Goal: Task Accomplishment & Management: Use online tool/utility

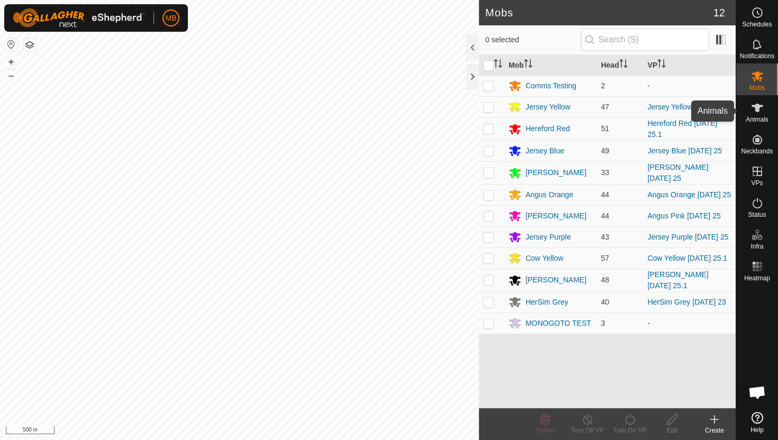
click at [760, 111] on icon at bounding box center [757, 108] width 13 height 13
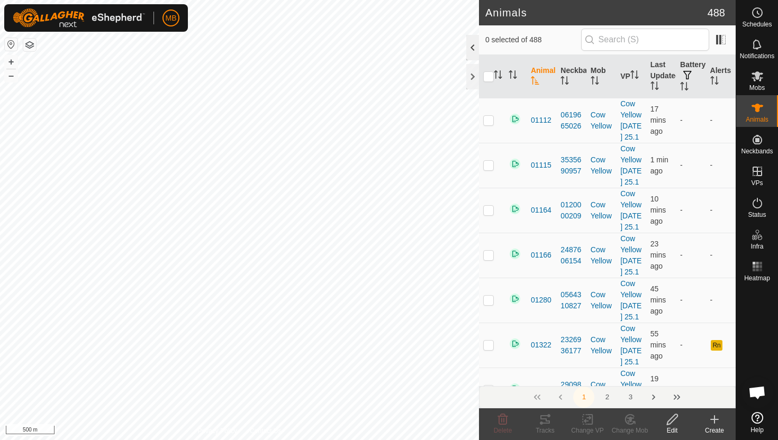
click at [475, 47] on div at bounding box center [472, 47] width 13 height 25
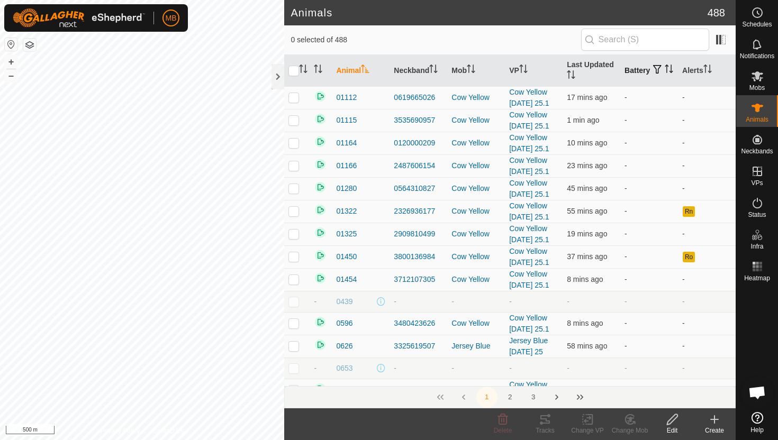
click at [664, 72] on icon "Activate to sort" at bounding box center [668, 69] width 8 height 8
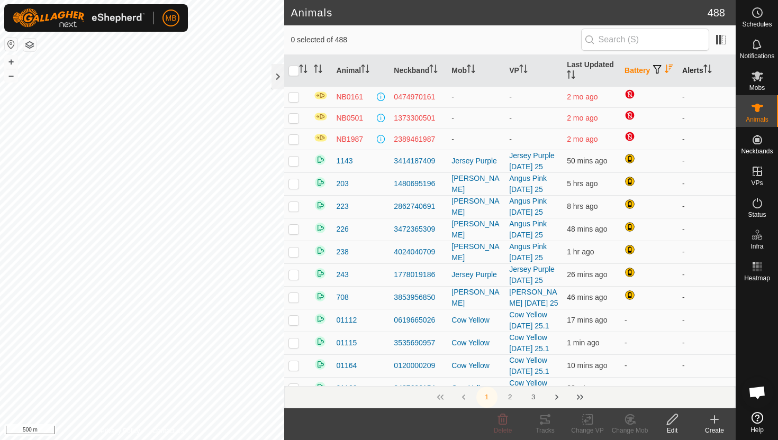
click at [708, 70] on icon "Activate to sort" at bounding box center [707, 69] width 8 height 8
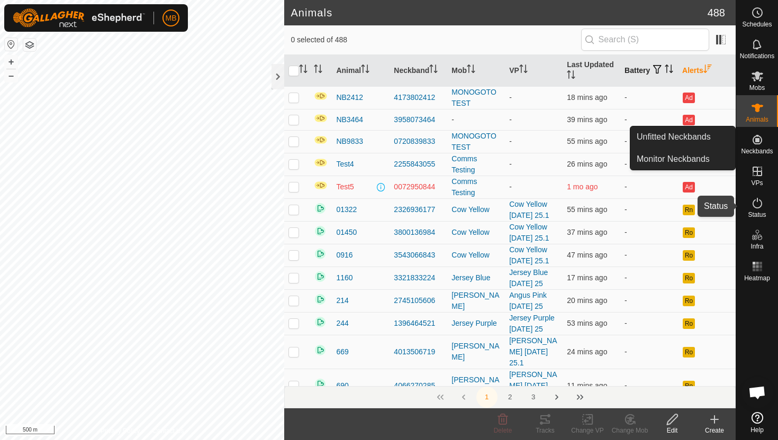
click at [757, 204] on icon at bounding box center [757, 203] width 13 height 13
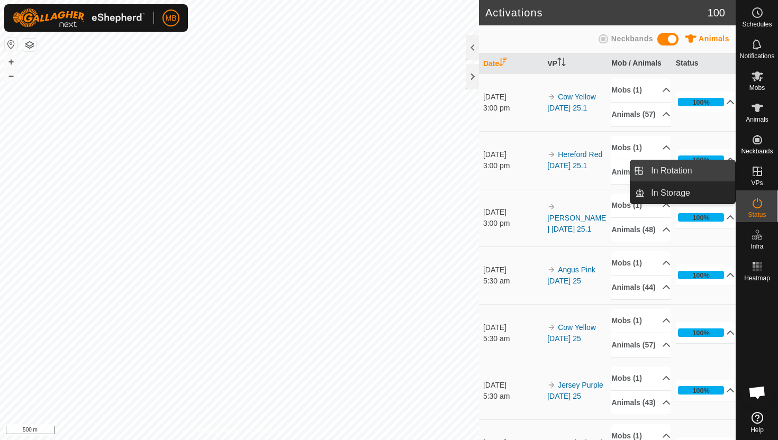
click at [715, 172] on link "In Rotation" at bounding box center [689, 170] width 90 height 21
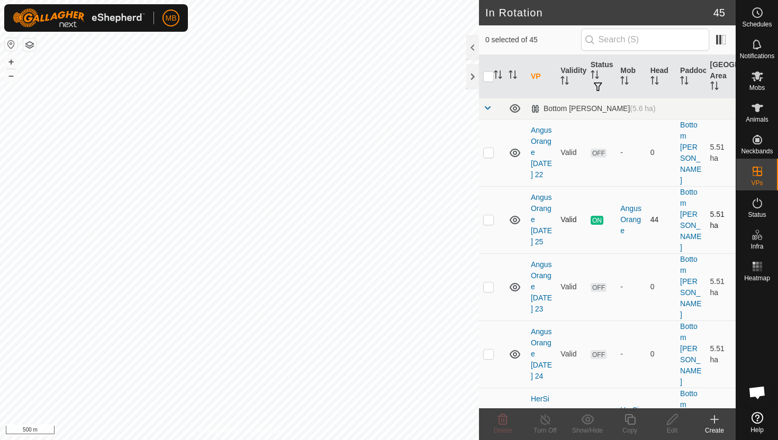
click at [489, 215] on p-checkbox at bounding box center [488, 219] width 11 height 8
checkbox input "true"
click at [631, 419] on icon at bounding box center [629, 419] width 13 height 13
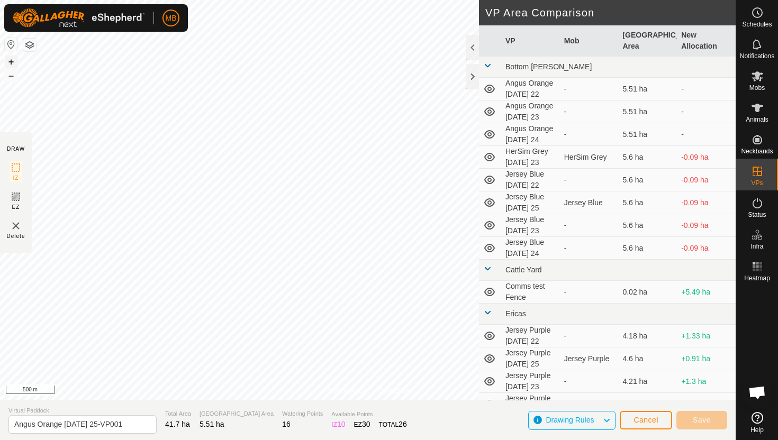
click at [12, 61] on button "+" at bounding box center [11, 62] width 13 height 13
click at [13, 62] on button "+" at bounding box center [11, 62] width 13 height 13
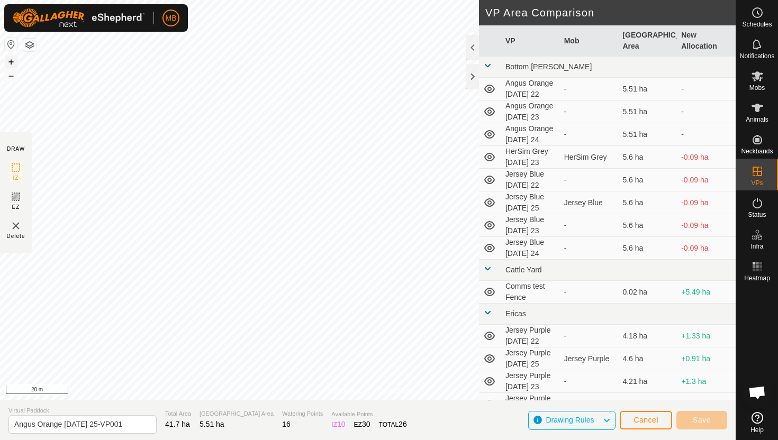
click at [13, 62] on button "+" at bounding box center [11, 62] width 13 height 13
click at [12, 58] on button "+" at bounding box center [11, 62] width 13 height 13
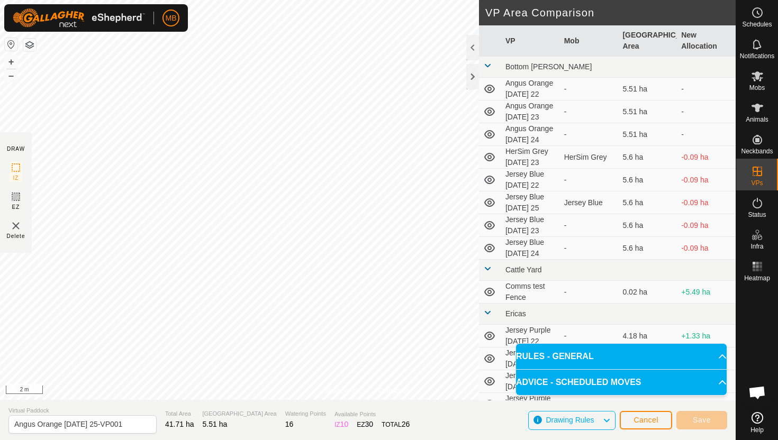
click at [281, 0] on html "MB Schedules Notifications Mobs Animals Neckbands VPs Status Infra Heatmap Help…" at bounding box center [389, 220] width 778 height 440
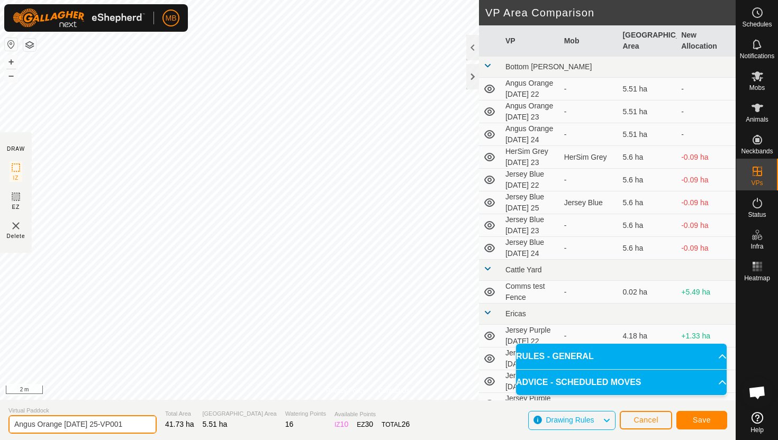
click at [130, 424] on input "Angus Orange Thursday 25-VP001" at bounding box center [82, 424] width 148 height 19
type input "Angus Orange [DATE] 26"
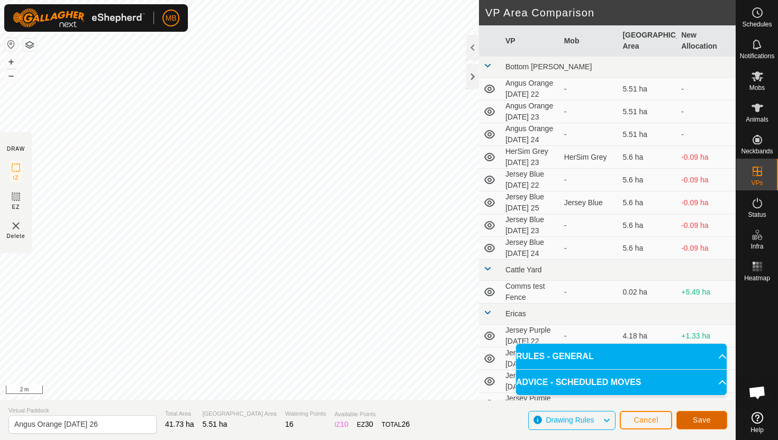
click at [688, 416] on button "Save" at bounding box center [701, 420] width 51 height 19
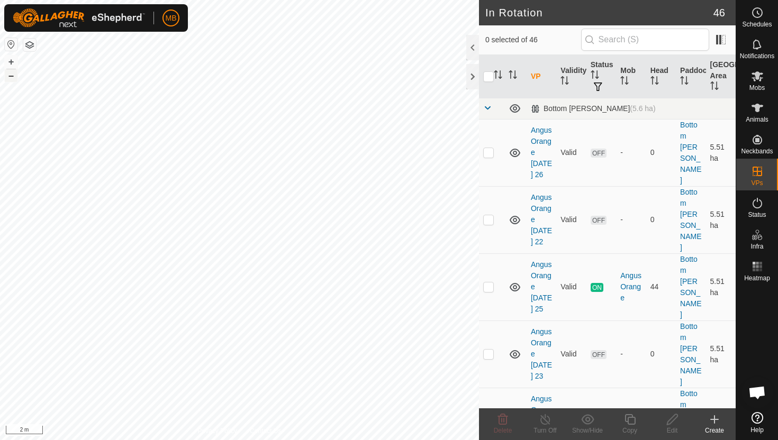
click at [11, 77] on button "–" at bounding box center [11, 75] width 13 height 13
click at [12, 76] on button "–" at bounding box center [11, 75] width 13 height 13
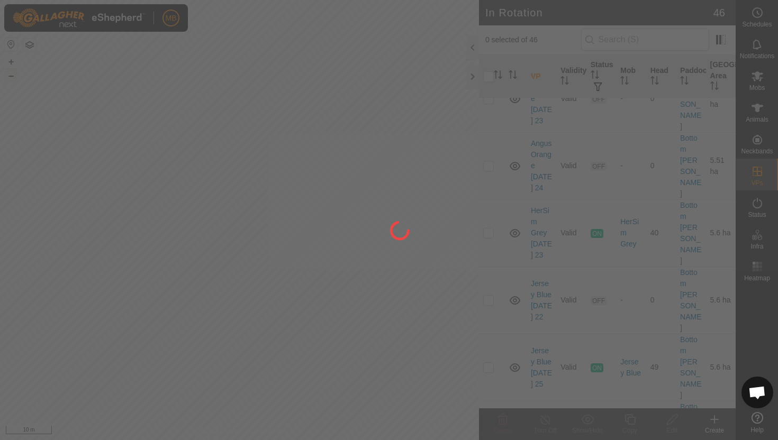
scroll to position [256, 0]
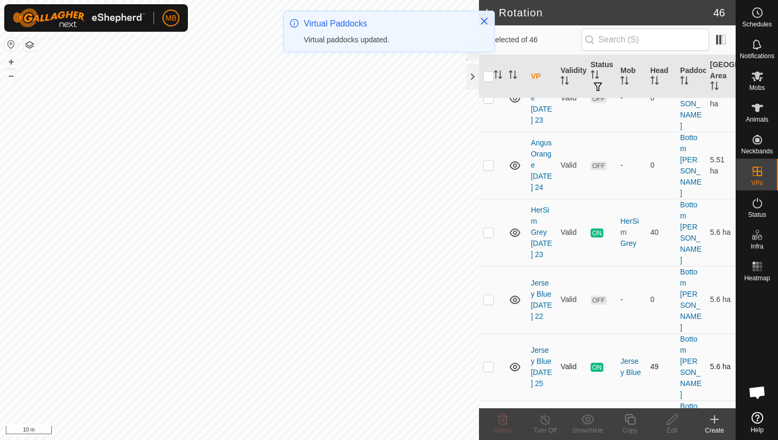
click at [488, 362] on p-checkbox at bounding box center [488, 366] width 11 height 8
checkbox input "true"
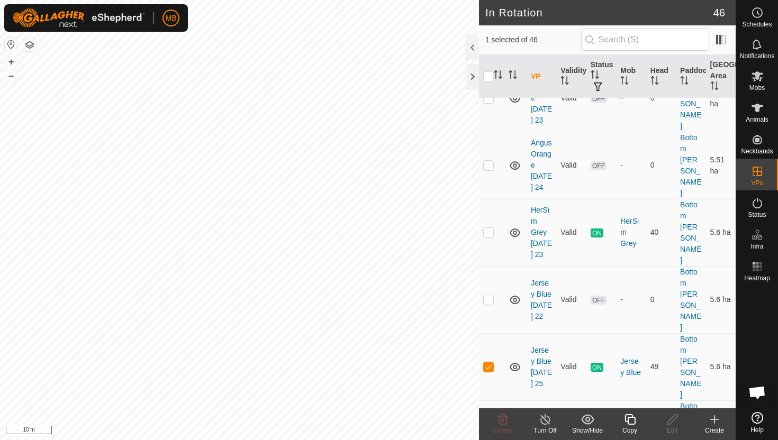
click at [628, 419] on icon at bounding box center [629, 419] width 13 height 13
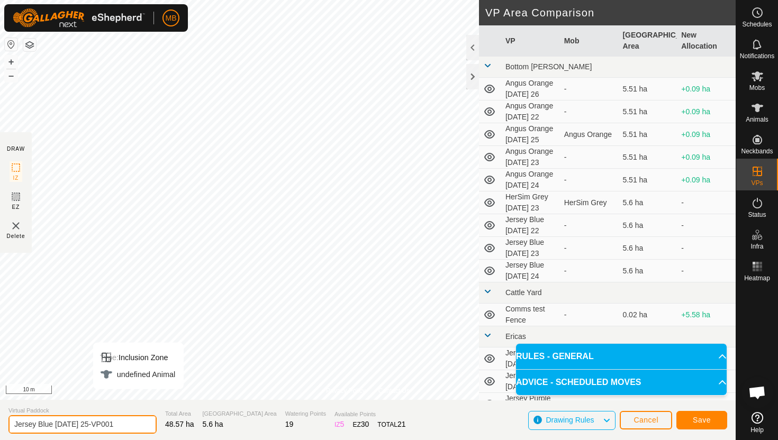
click at [127, 425] on input "Jersey Blue Thursday 25-VP001" at bounding box center [82, 424] width 148 height 19
type input "Jersey Blue [DATE] 26"
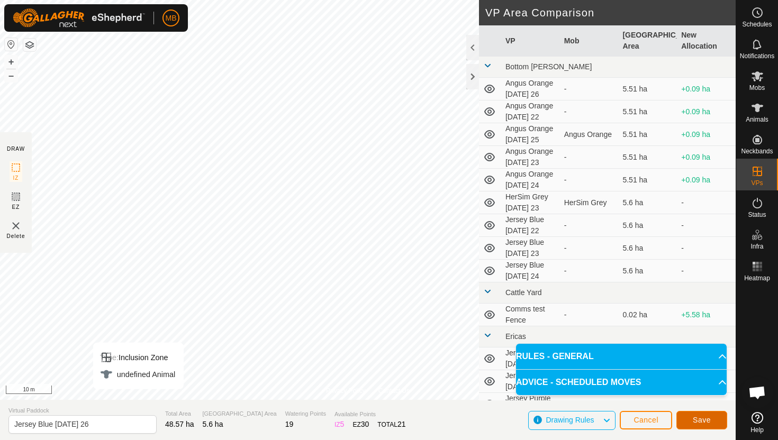
click at [700, 418] on span "Save" at bounding box center [701, 420] width 18 height 8
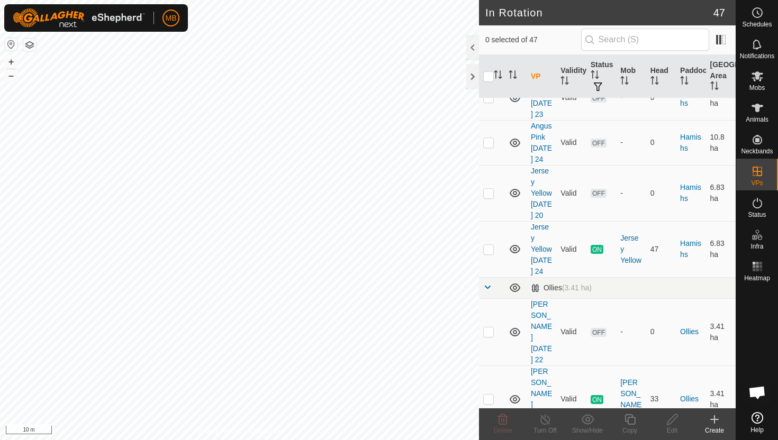
scroll to position [1254, 0]
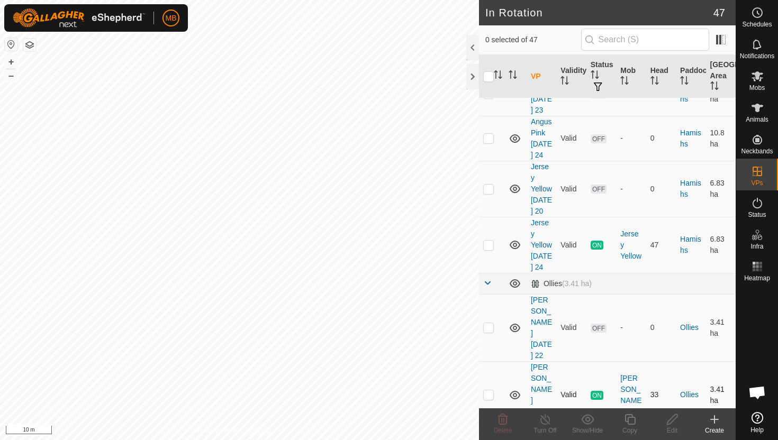
click at [490, 390] on p-checkbox at bounding box center [488, 394] width 11 height 8
checkbox input "true"
click at [631, 420] on icon at bounding box center [629, 419] width 13 height 13
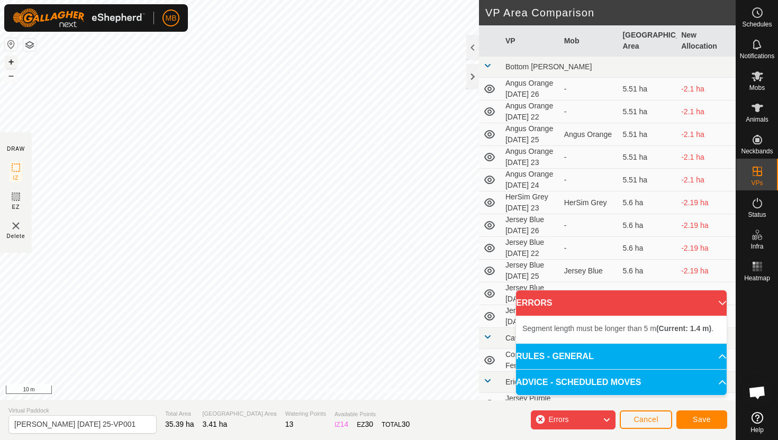
click at [8, 62] on button "+" at bounding box center [11, 62] width 13 height 13
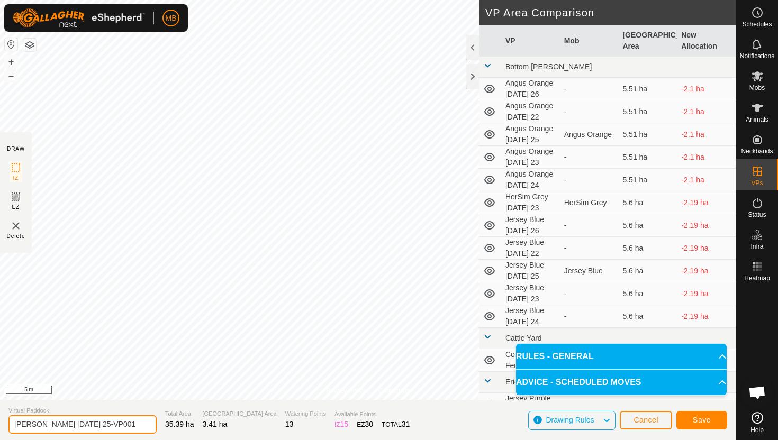
click at [131, 426] on input "Angus Green Thursday 25-VP001" at bounding box center [82, 424] width 148 height 19
type input "[PERSON_NAME] [DATE] 26"
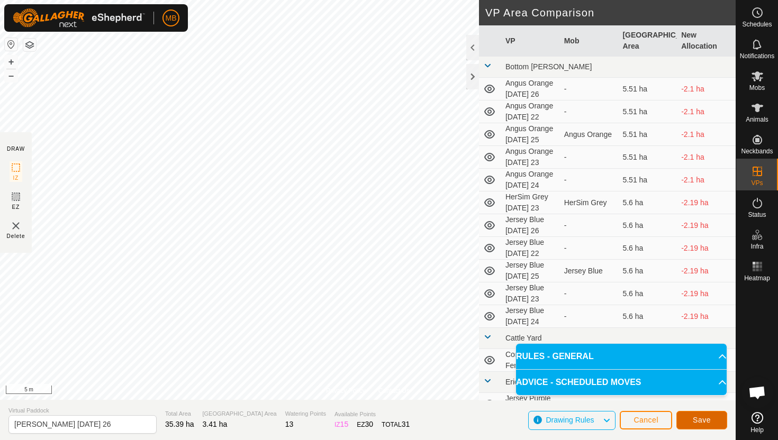
click at [688, 421] on button "Save" at bounding box center [701, 420] width 51 height 19
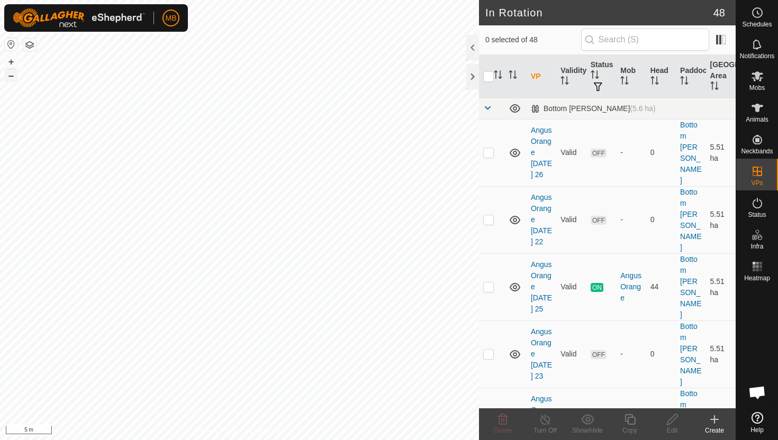
click at [13, 79] on button "–" at bounding box center [11, 75] width 13 height 13
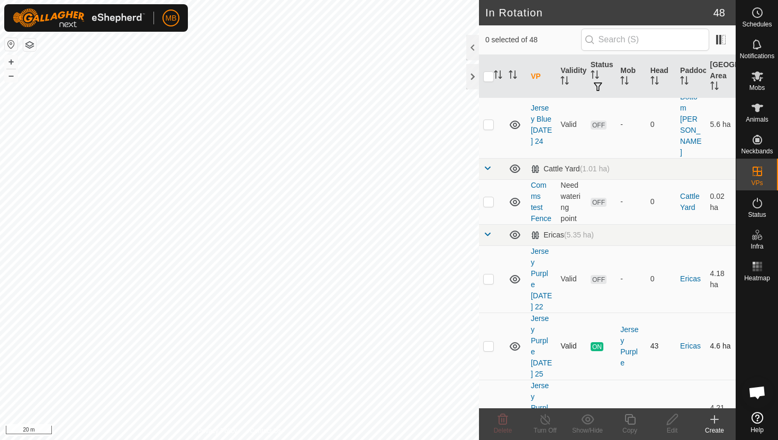
scroll to position [705, 0]
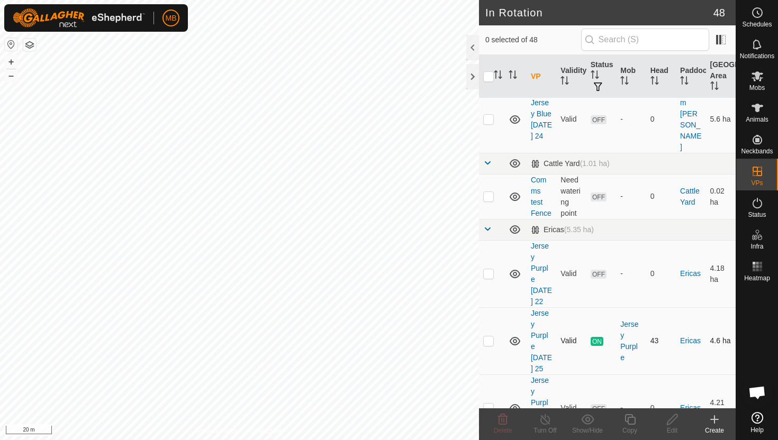
click at [492, 336] on p-checkbox at bounding box center [488, 340] width 11 height 8
checkbox input "true"
click at [631, 422] on icon at bounding box center [629, 419] width 13 height 13
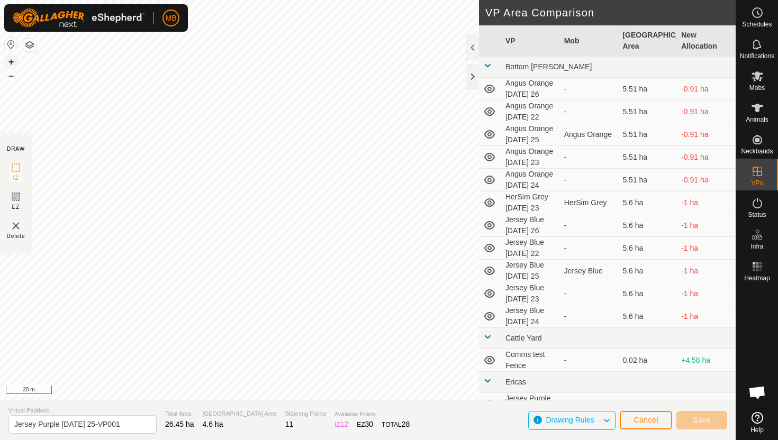
click at [10, 62] on button "+" at bounding box center [11, 62] width 13 height 13
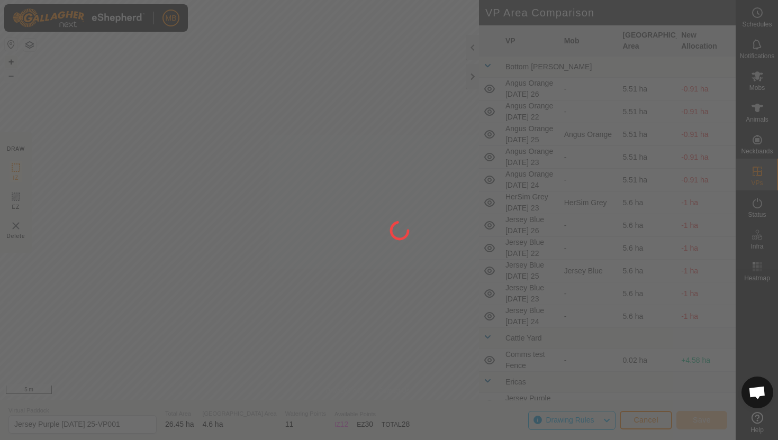
click at [221, 160] on div "MB Schedules Notifications Mobs Animals Neckbands VPs Status Infra Heatmap Help…" at bounding box center [389, 220] width 778 height 440
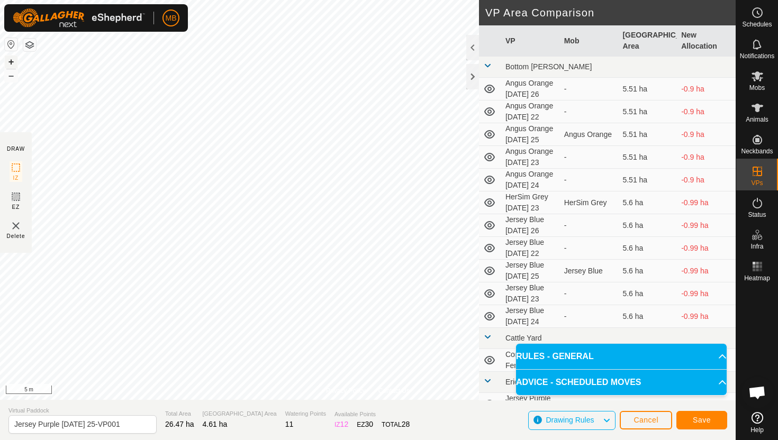
click at [350, 0] on html "MB Schedules Notifications Mobs Animals Neckbands VPs Status Infra Heatmap Help…" at bounding box center [389, 220] width 778 height 440
click at [375, 0] on html "MB Schedules Notifications Mobs Animals Neckbands VPs Status Infra Heatmap Help…" at bounding box center [389, 220] width 778 height 440
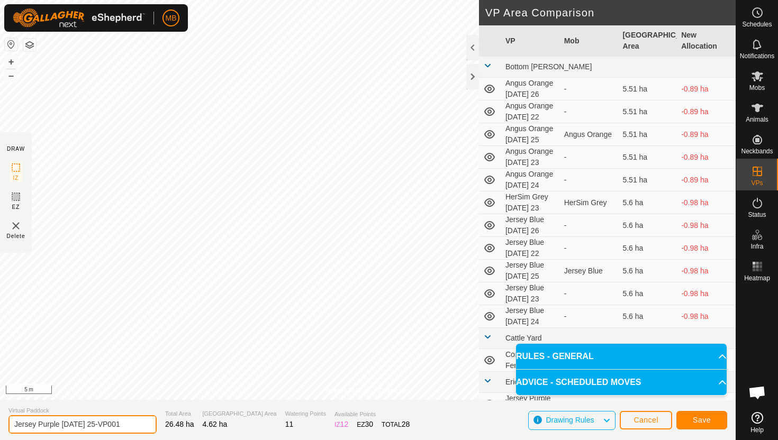
click at [131, 424] on input "Jersey Purple Thursday 25-VP001" at bounding box center [82, 424] width 148 height 19
type input "Jersey Purple [DATE] 26"
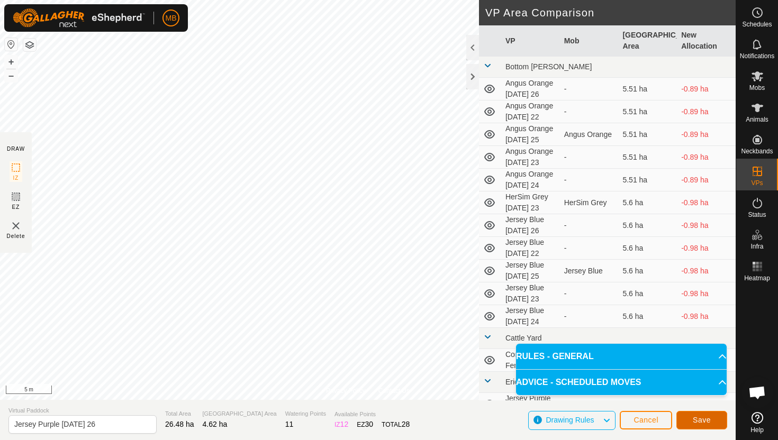
click at [707, 419] on span "Save" at bounding box center [701, 420] width 18 height 8
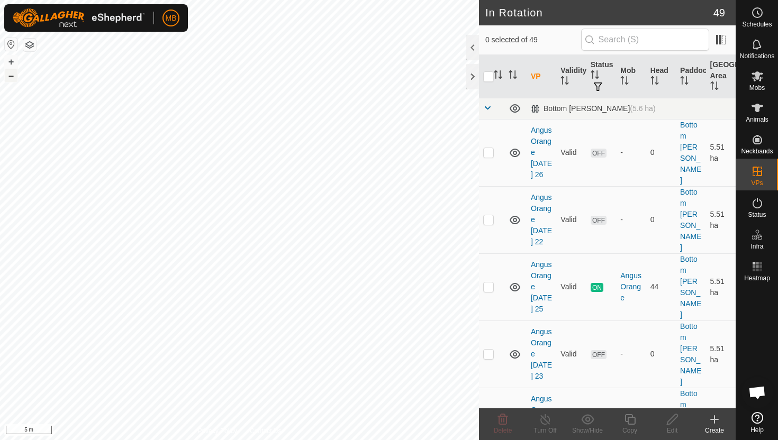
click at [12, 76] on button "–" at bounding box center [11, 75] width 13 height 13
click at [96, 0] on html "MB Schedules Notifications Mobs Animals Neckbands VPs Status Infra Heatmap Help…" at bounding box center [389, 220] width 778 height 440
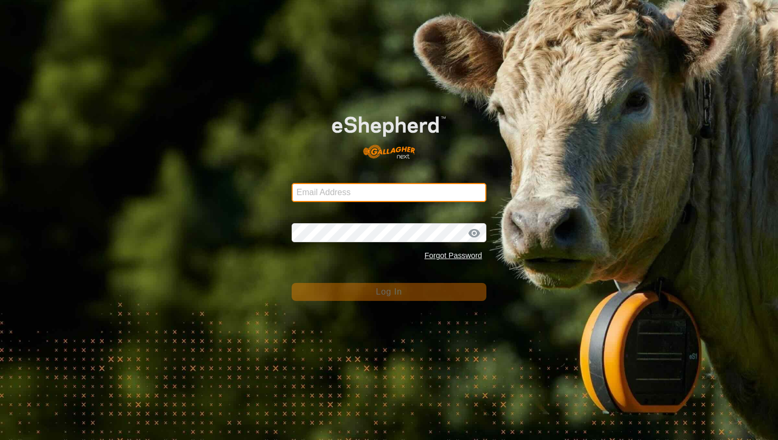
type input "mathew.gemma@barhamfarming.co.nz"
click at [379, 293] on span "Log In" at bounding box center [389, 291] width 26 height 9
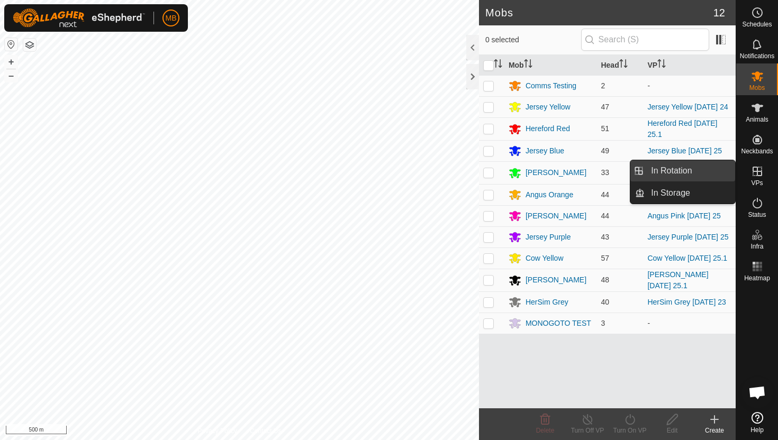
click at [709, 175] on link "In Rotation" at bounding box center [689, 170] width 90 height 21
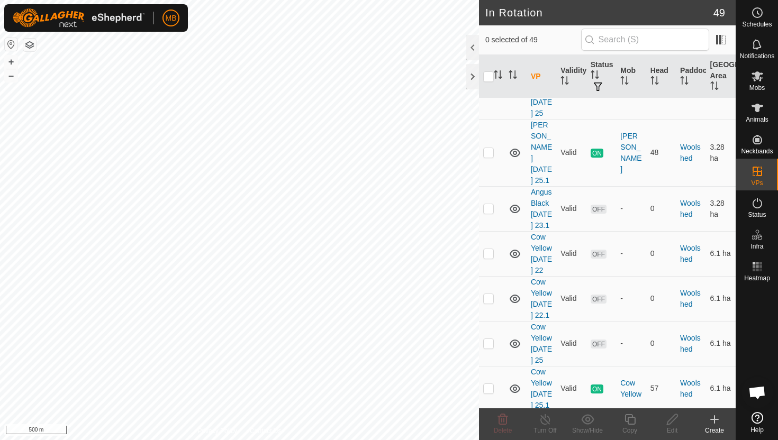
scroll to position [2068, 0]
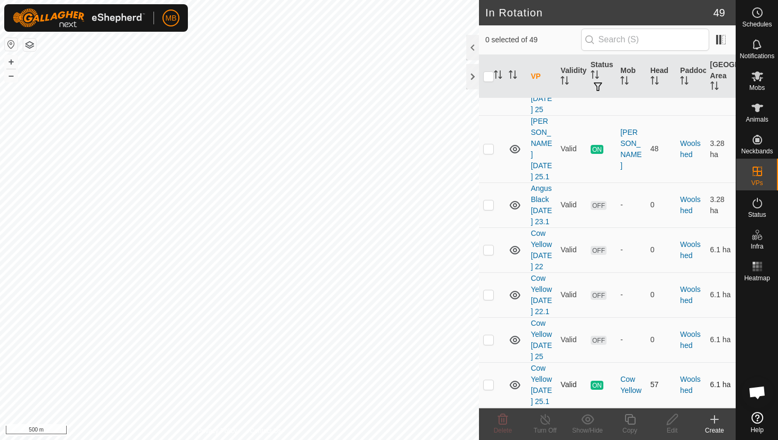
click at [490, 380] on p-checkbox at bounding box center [488, 384] width 11 height 8
checkbox input "true"
click at [627, 418] on icon at bounding box center [629, 419] width 11 height 11
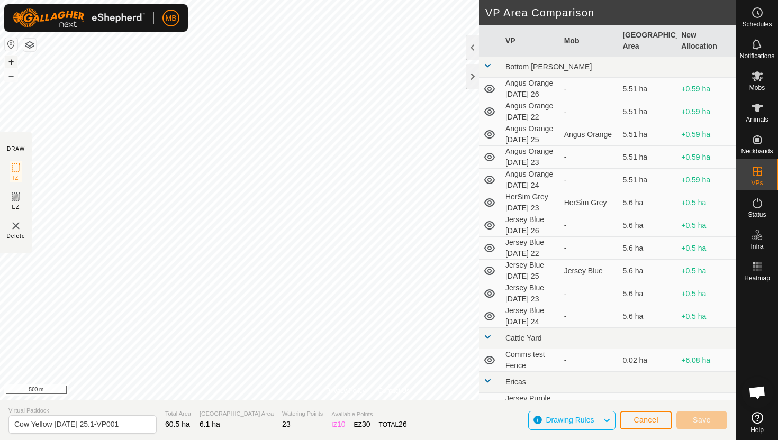
click at [10, 61] on button "+" at bounding box center [11, 62] width 13 height 13
click at [13, 62] on button "+" at bounding box center [11, 62] width 13 height 13
click at [13, 60] on button "+" at bounding box center [11, 62] width 13 height 13
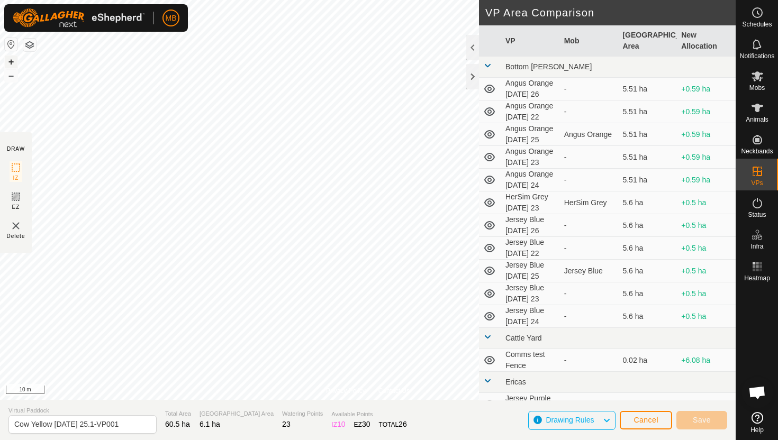
click at [13, 61] on button "+" at bounding box center [11, 62] width 13 height 13
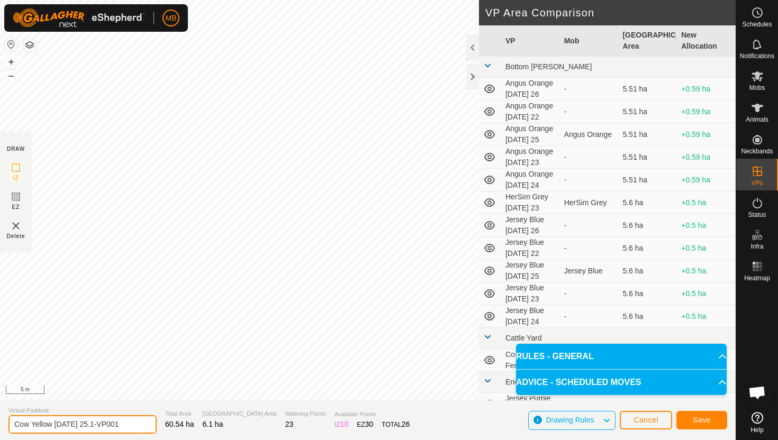
click at [130, 426] on input "Cow Yellow Thursday 25.1-VP001" at bounding box center [82, 424] width 148 height 19
type input "Cow Yellow [DATE] 26"
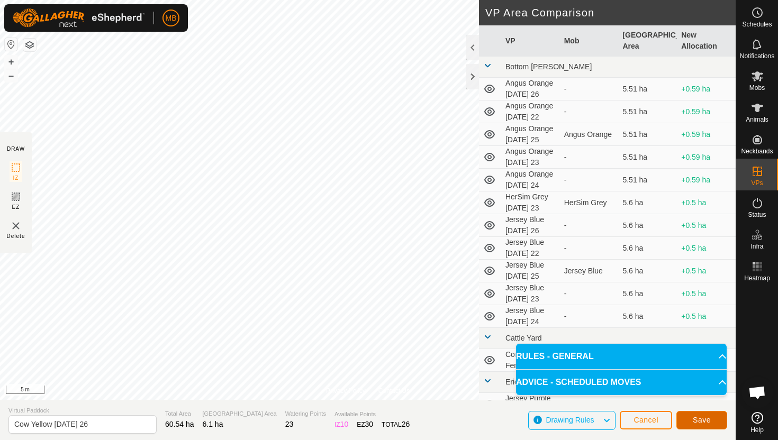
click at [697, 420] on span "Save" at bounding box center [701, 420] width 18 height 8
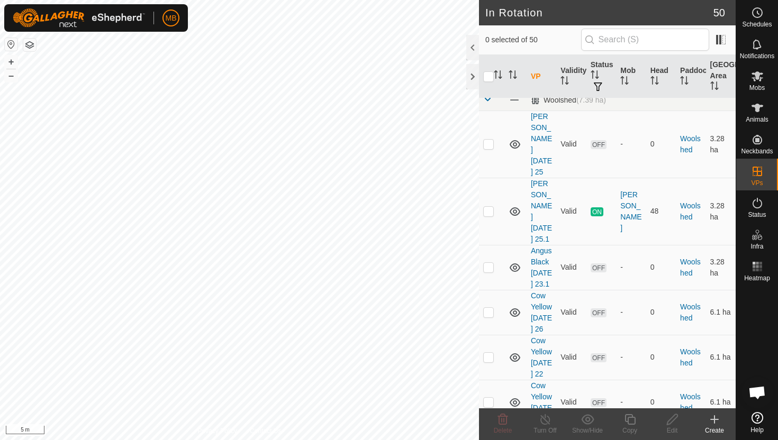
scroll to position [2004, 0]
click at [487, 309] on p-checkbox at bounding box center [488, 313] width 11 height 8
checkbox input "true"
click at [632, 419] on icon at bounding box center [629, 419] width 13 height 13
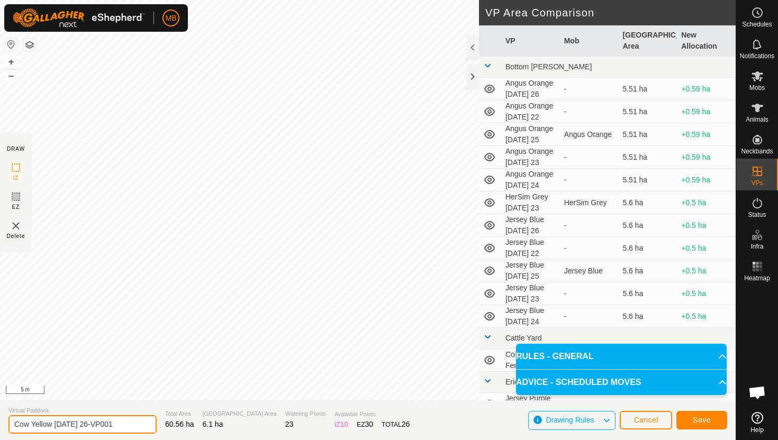
click at [120, 426] on input "Cow Yellow Friday 26-VP001" at bounding box center [82, 424] width 148 height 19
type input "Cow Yellow [DATE] 26.1"
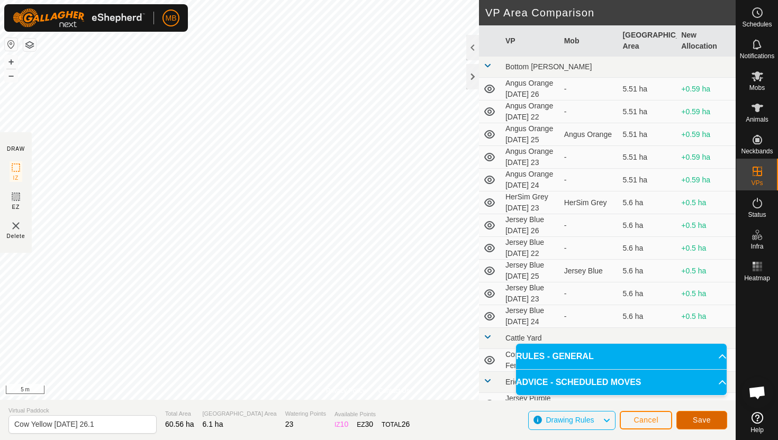
click at [696, 417] on span "Save" at bounding box center [701, 420] width 18 height 8
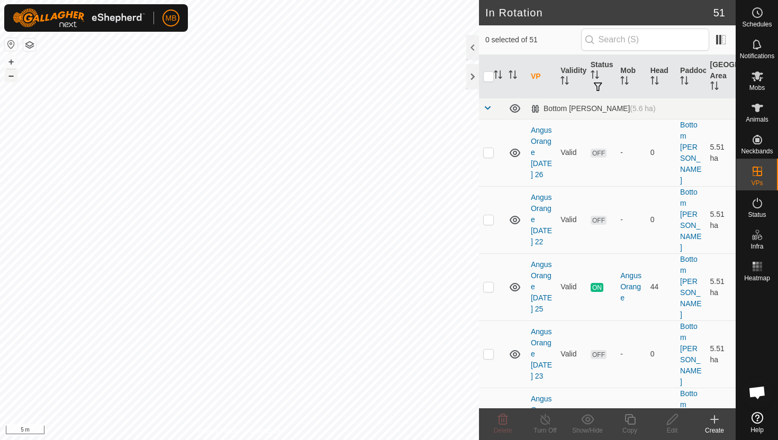
click at [15, 77] on button "–" at bounding box center [11, 75] width 13 height 13
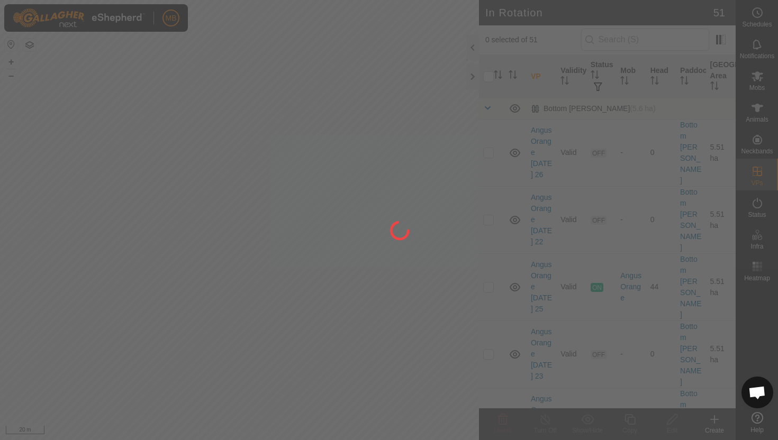
click at [220, 332] on div "MB Schedules Notifications Mobs Animals Neckbands VPs Status Infra Heatmap Help…" at bounding box center [389, 220] width 778 height 440
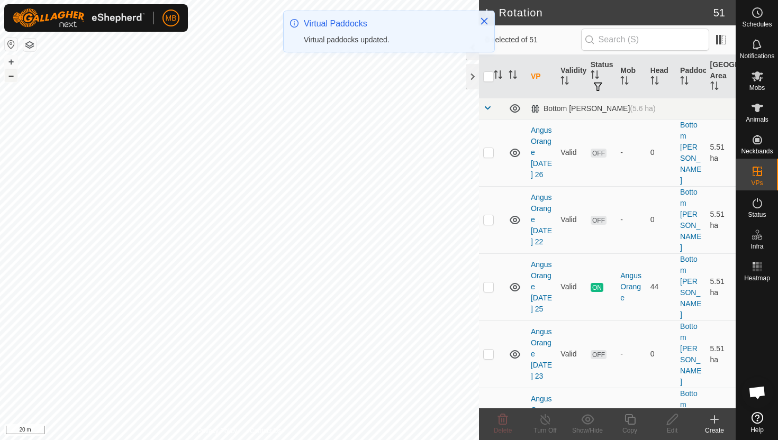
click at [14, 74] on button "–" at bounding box center [11, 75] width 13 height 13
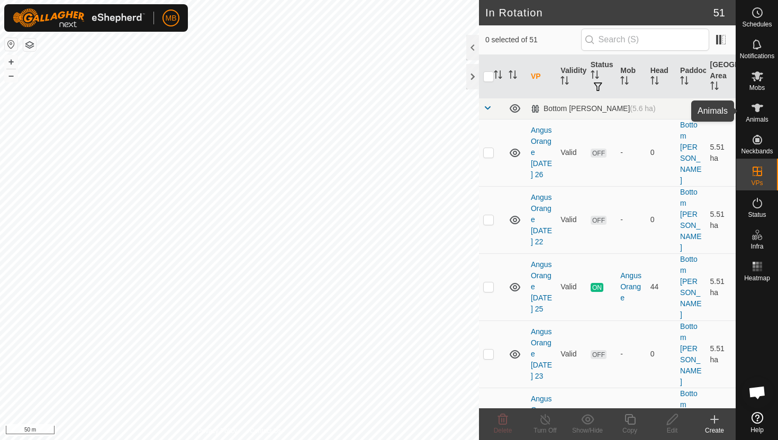
click at [761, 107] on icon at bounding box center [757, 108] width 13 height 13
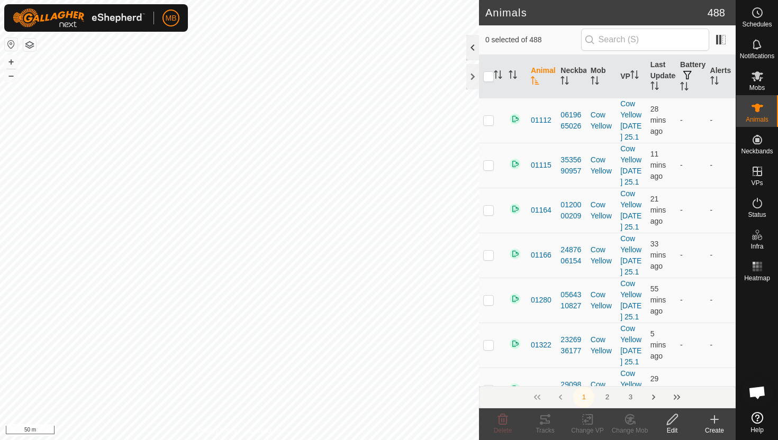
click at [472, 54] on div at bounding box center [472, 47] width 13 height 25
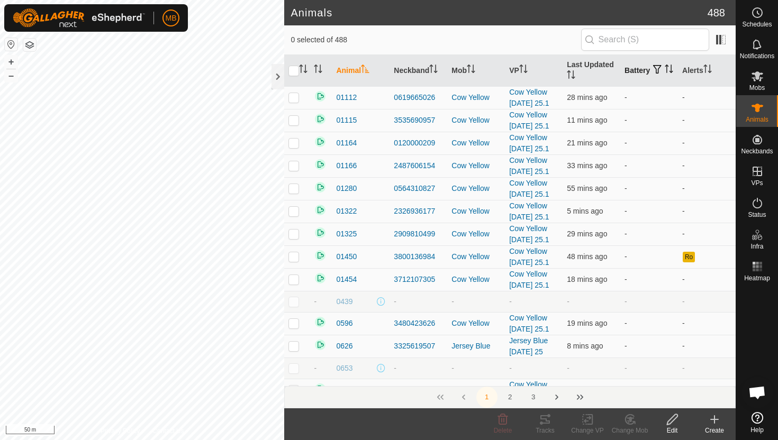
click at [671, 73] on icon "Activate to sort" at bounding box center [671, 69] width 1 height 8
click at [664, 73] on icon "Activate to sort" at bounding box center [668, 69] width 8 height 8
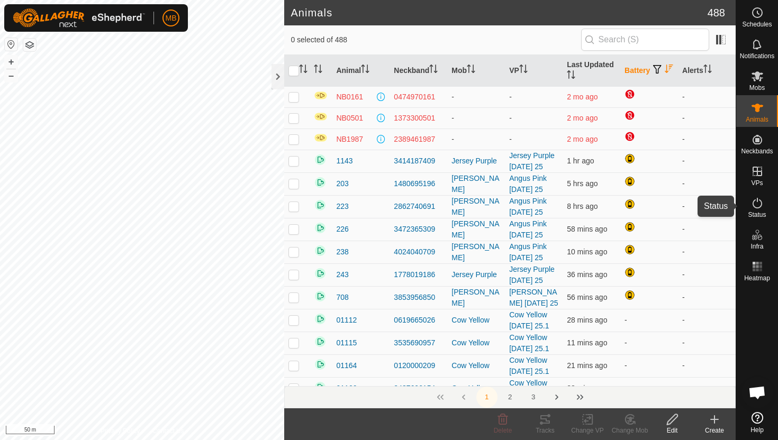
click at [757, 200] on icon at bounding box center [757, 203] width 13 height 13
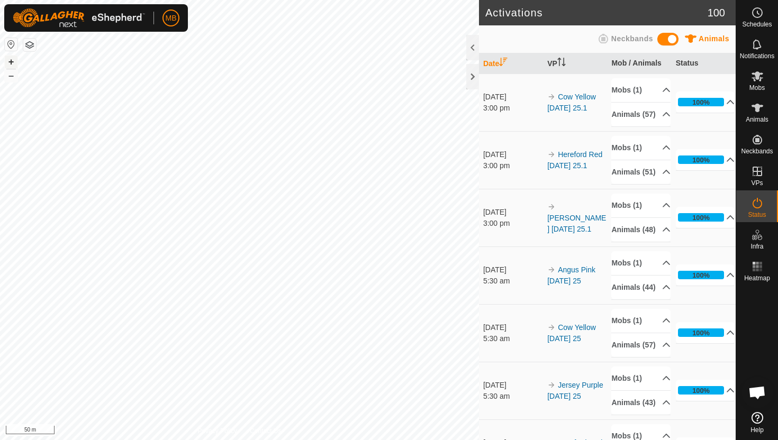
click at [17, 61] on button "+" at bounding box center [11, 62] width 13 height 13
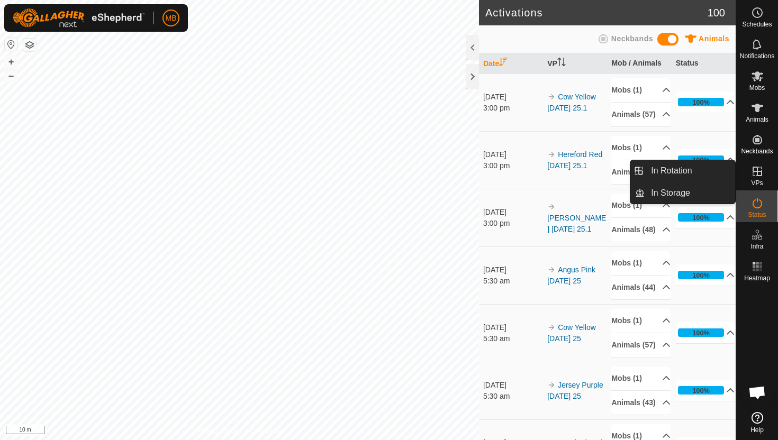
click at [759, 168] on icon at bounding box center [757, 171] width 13 height 13
click at [762, 177] on icon at bounding box center [757, 171] width 13 height 13
click at [717, 177] on link "In Rotation" at bounding box center [689, 170] width 90 height 21
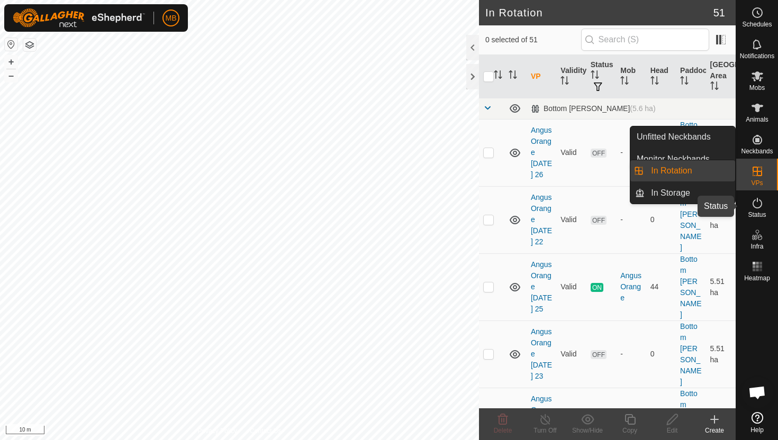
click at [754, 201] on icon at bounding box center [757, 203] width 13 height 13
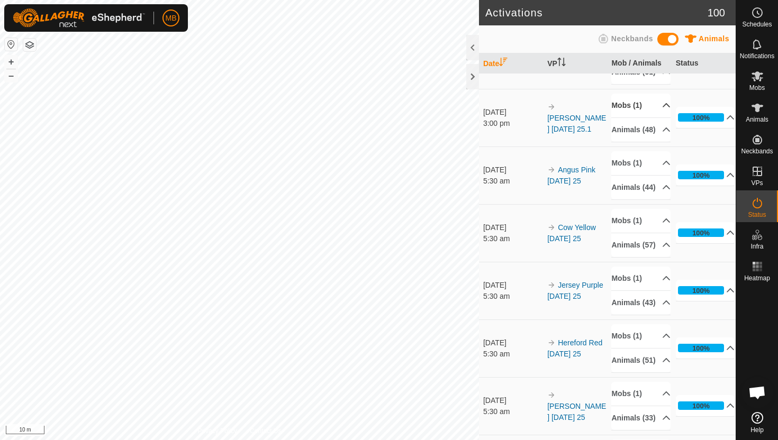
scroll to position [97, 0]
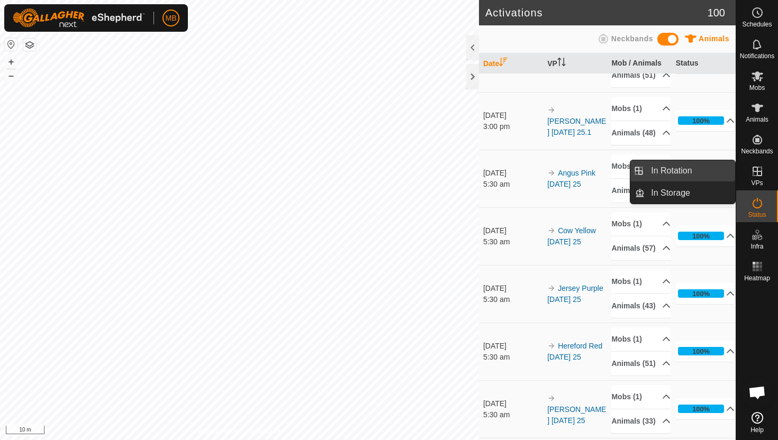
click at [703, 174] on link "In Rotation" at bounding box center [689, 170] width 90 height 21
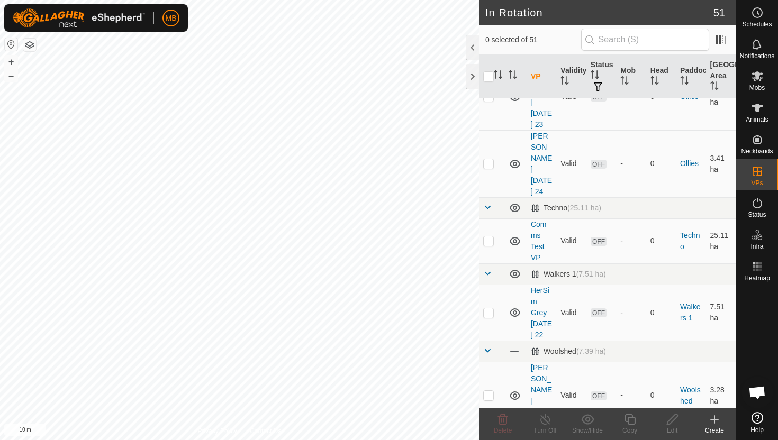
scroll to position [1756, 0]
checkbox input "true"
click at [630, 418] on icon at bounding box center [629, 419] width 13 height 13
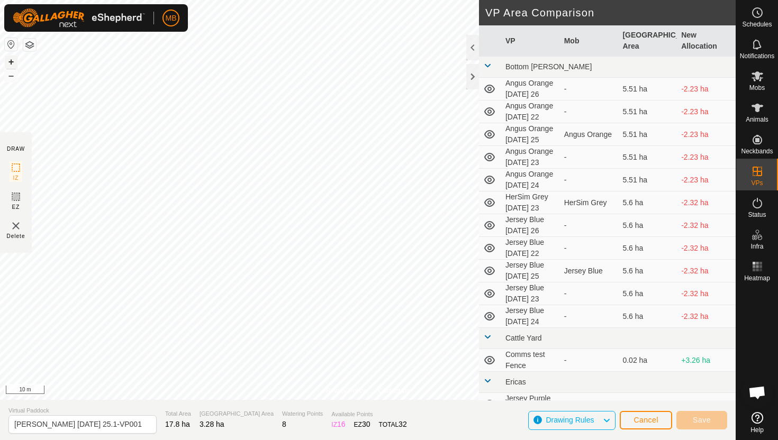
click at [12, 60] on button "+" at bounding box center [11, 62] width 13 height 13
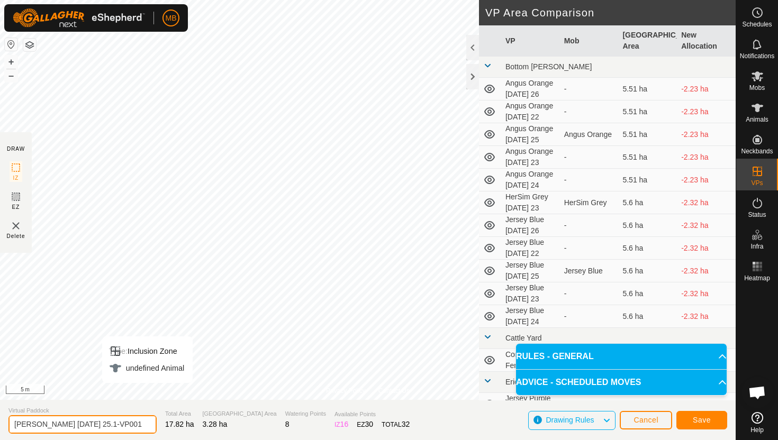
click at [131, 425] on input "[PERSON_NAME] [DATE] 25.1-VP001" at bounding box center [82, 424] width 148 height 19
type input "Angus [DATE][DATE] 26"
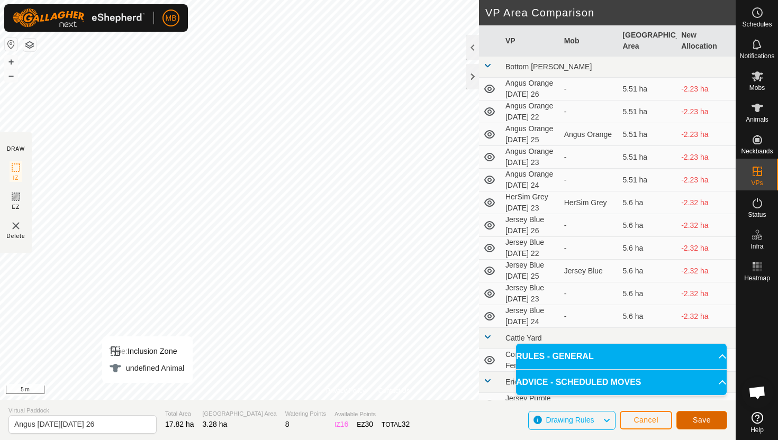
click at [707, 418] on span "Save" at bounding box center [701, 420] width 18 height 8
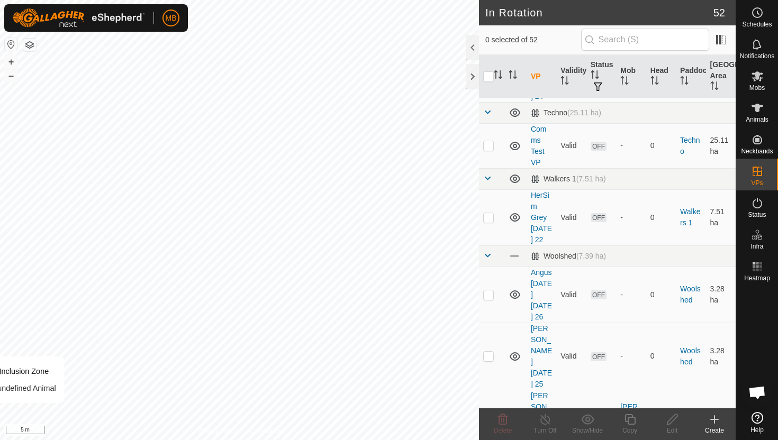
scroll to position [1856, 0]
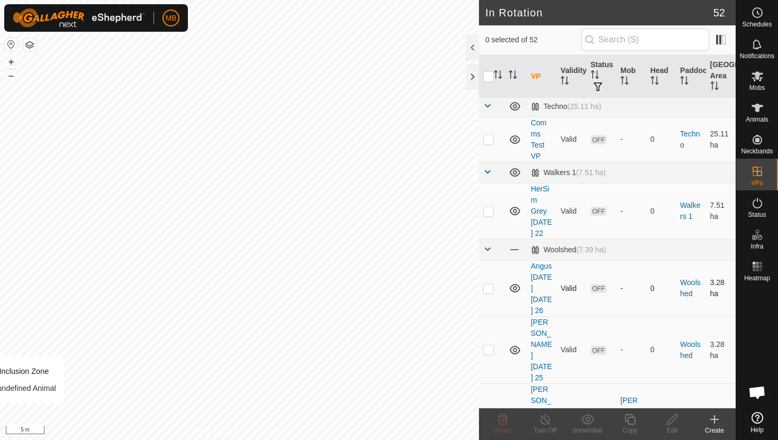
click at [487, 284] on p-checkbox at bounding box center [488, 288] width 11 height 8
checkbox input "true"
click at [628, 422] on icon at bounding box center [629, 419] width 13 height 13
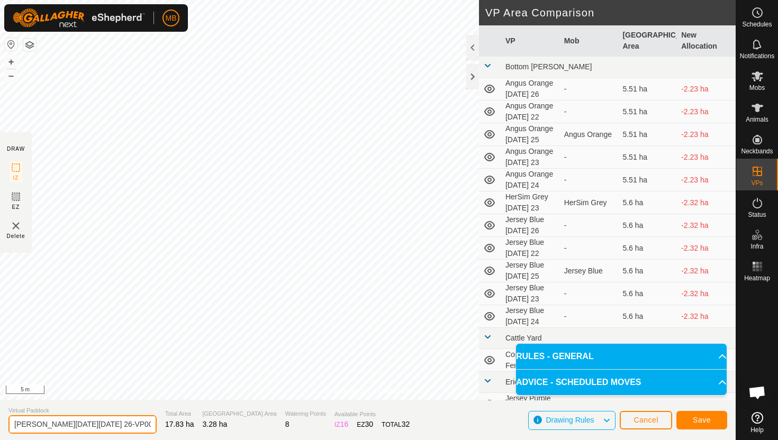
click at [123, 425] on input "[PERSON_NAME][DATE][DATE] 26-VP001" at bounding box center [82, 424] width 148 height 19
type input "Angus [DATE][DATE] 26.1"
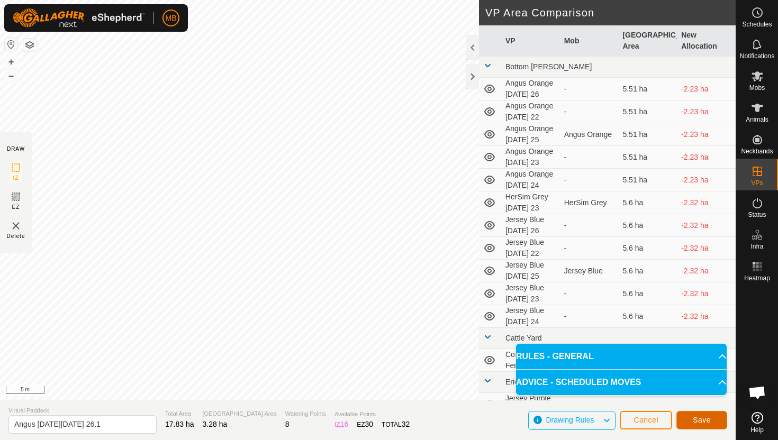
click at [699, 419] on span "Save" at bounding box center [701, 420] width 18 height 8
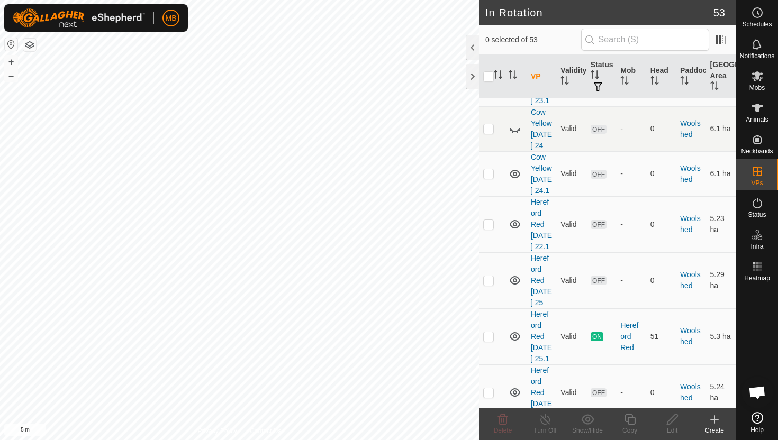
scroll to position [2706, 0]
click at [489, 332] on p-checkbox at bounding box center [488, 336] width 11 height 8
checkbox input "true"
click at [628, 418] on icon at bounding box center [629, 419] width 13 height 13
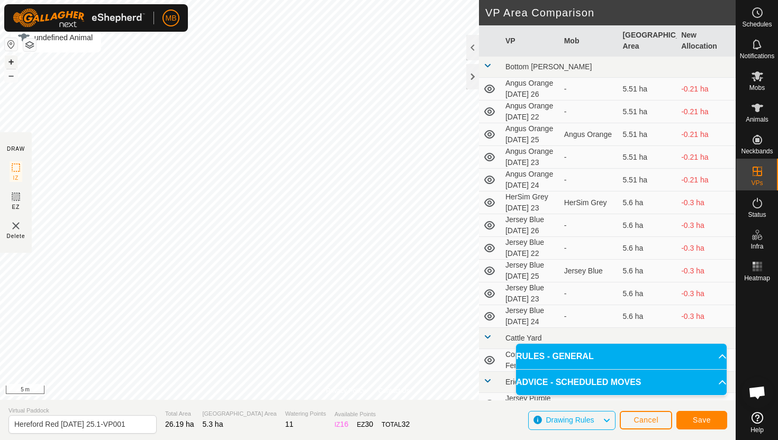
click at [12, 63] on button "+" at bounding box center [11, 62] width 13 height 13
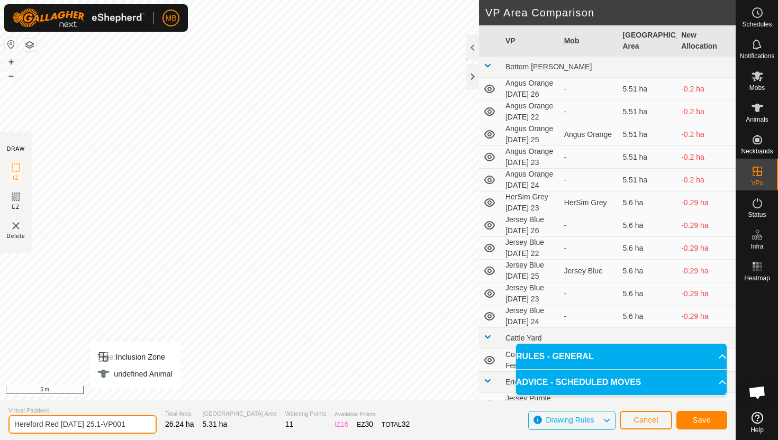
click at [133, 425] on input "Hereford Red [DATE] 25.1-VP001" at bounding box center [82, 424] width 148 height 19
type input "Hereford Red [DATE] 26"
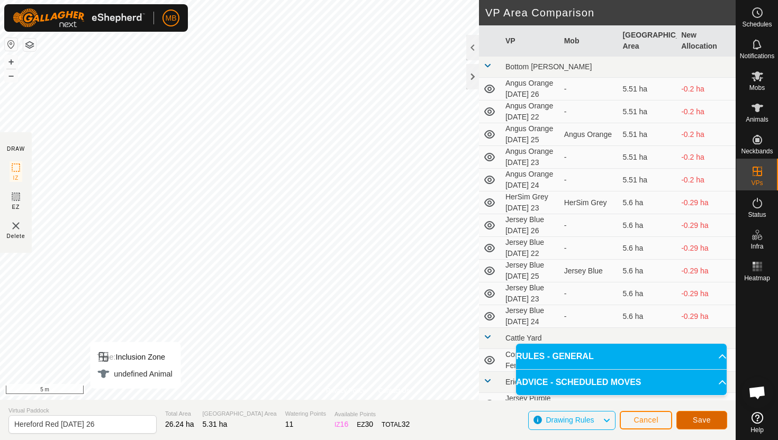
click at [691, 419] on button "Save" at bounding box center [701, 420] width 51 height 19
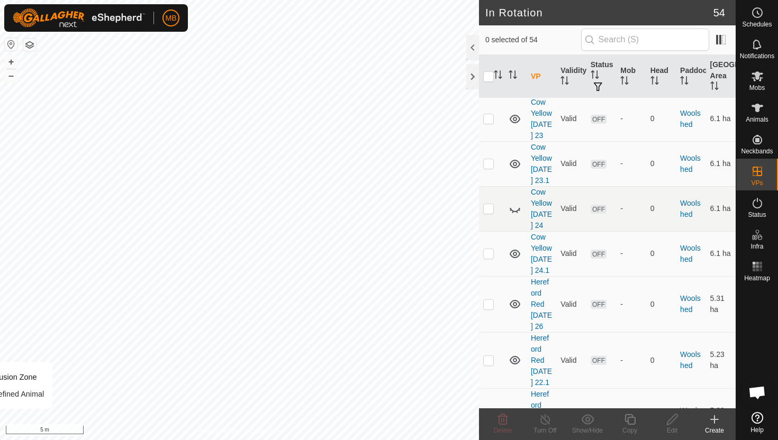
scroll to position [2618, 0]
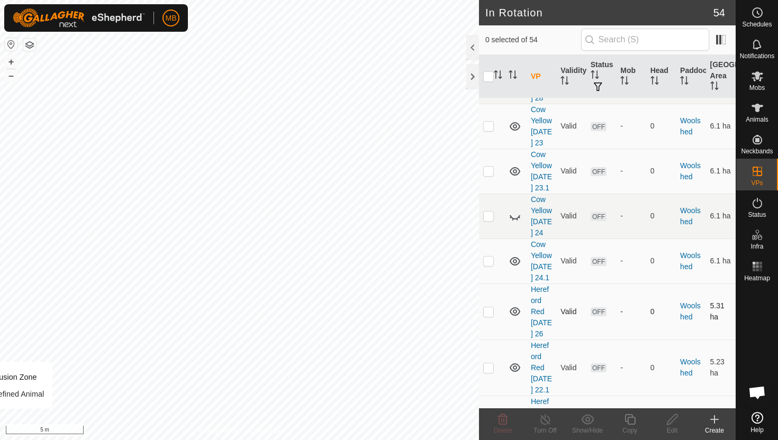
click at [491, 307] on p-checkbox at bounding box center [488, 311] width 11 height 8
checkbox input "true"
click at [632, 419] on icon at bounding box center [629, 419] width 13 height 13
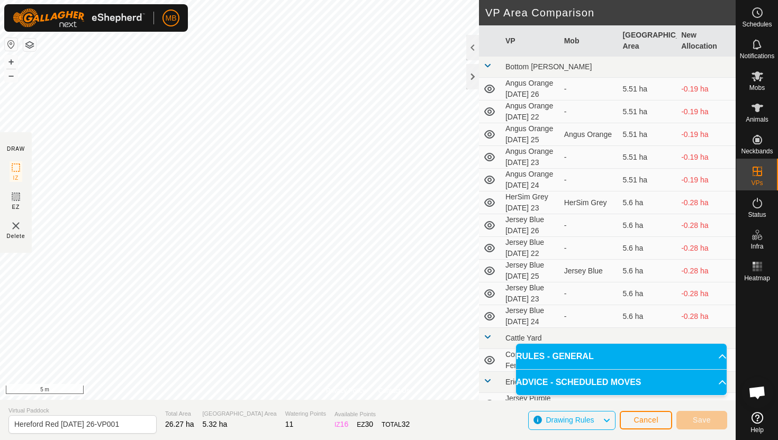
click at [336, 0] on html "MB Schedules Notifications Mobs Animals Neckbands VPs Status Infra Heatmap Help…" at bounding box center [389, 220] width 778 height 440
click at [330, 0] on html "MB Schedules Notifications Mobs Animals Neckbands VPs Status Infra Heatmap Help…" at bounding box center [389, 220] width 778 height 440
click at [126, 426] on input "Hereford Red [DATE] 26-VP001" at bounding box center [82, 424] width 148 height 19
type input "Hereford Red [DATE] 26.1"
click at [704, 419] on span "Save" at bounding box center [701, 420] width 18 height 8
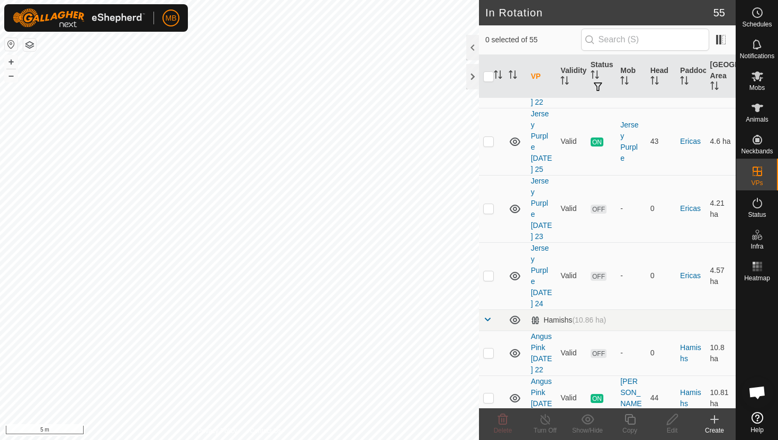
scroll to position [973, 0]
click at [489, 392] on p-checkbox at bounding box center [488, 396] width 11 height 8
checkbox input "true"
click at [629, 420] on icon at bounding box center [629, 419] width 13 height 13
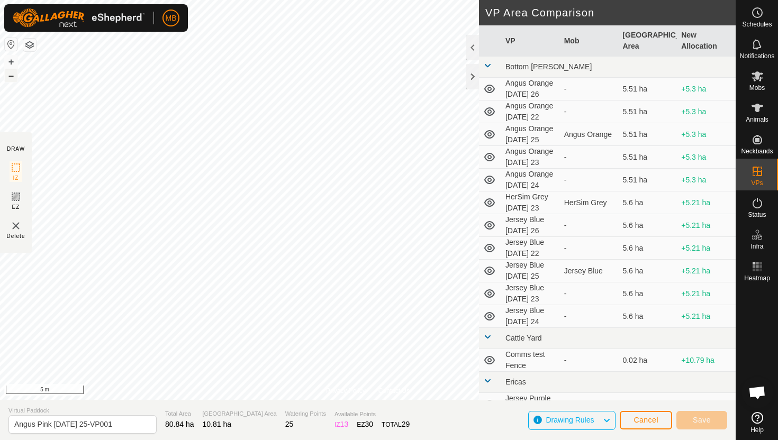
click at [15, 75] on button "–" at bounding box center [11, 75] width 13 height 13
click at [10, 62] on button "+" at bounding box center [11, 62] width 13 height 13
click at [13, 64] on button "+" at bounding box center [11, 62] width 13 height 13
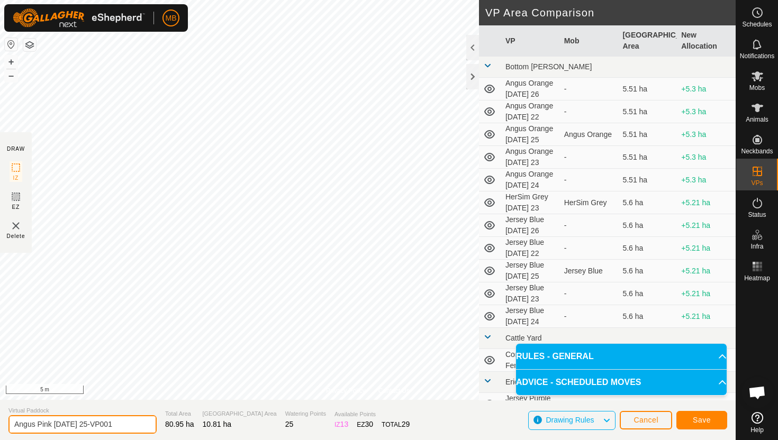
click at [128, 425] on input "Angus Pink [DATE] 25-VP001" at bounding box center [82, 424] width 148 height 19
type input "Angus Pink [DATE] 26"
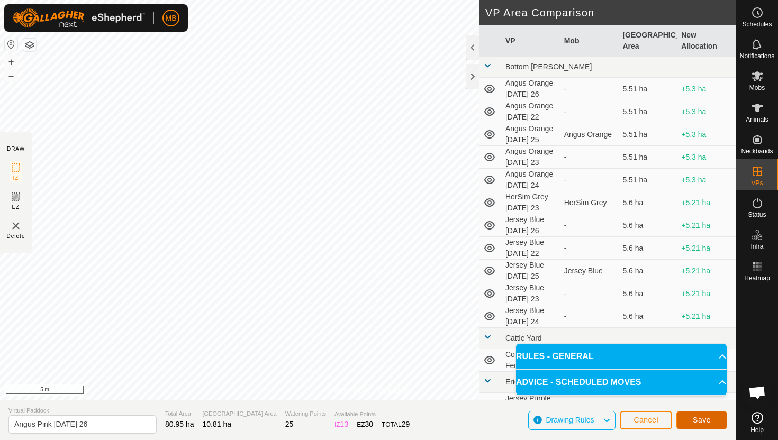
click at [710, 417] on span "Save" at bounding box center [701, 420] width 18 height 8
